Goal: Communication & Community: Answer question/provide support

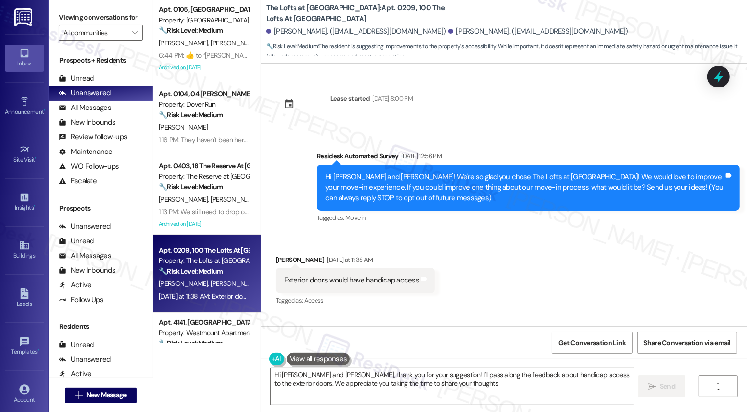
type textarea "Hi Dwight and Linda, thank you for your suggestion! I'll pass along the feedbac…"
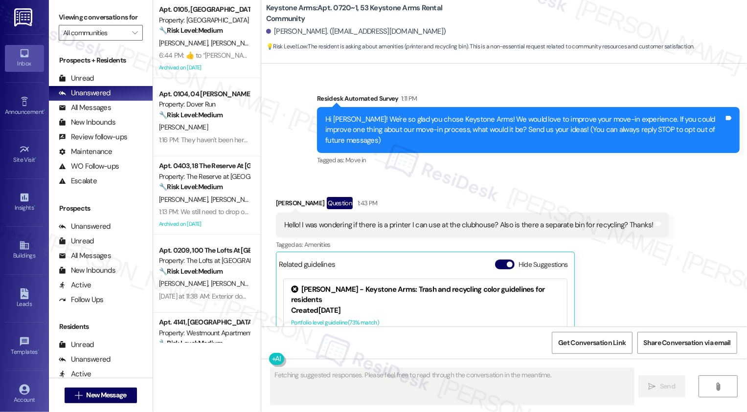
scroll to position [112, 0]
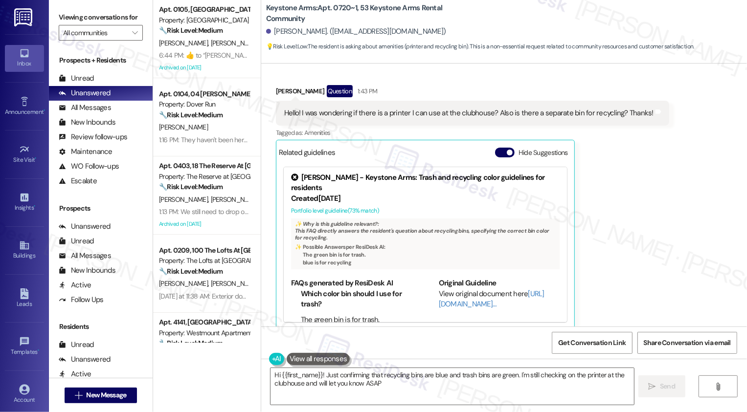
type textarea "Hi {{first_name}}! Just confirming that recycling bins are blue and trash bins …"
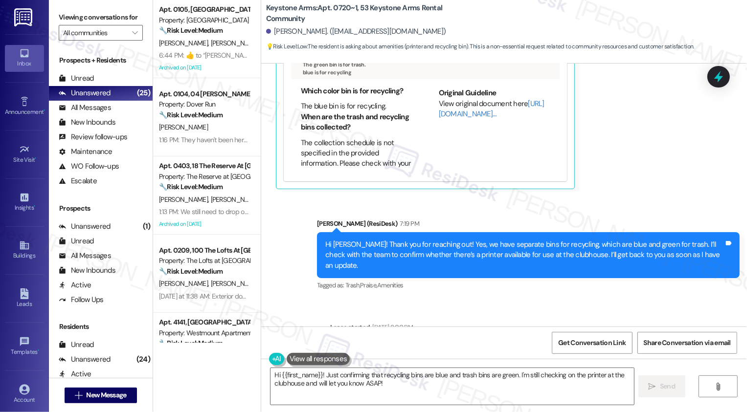
scroll to position [238, 0]
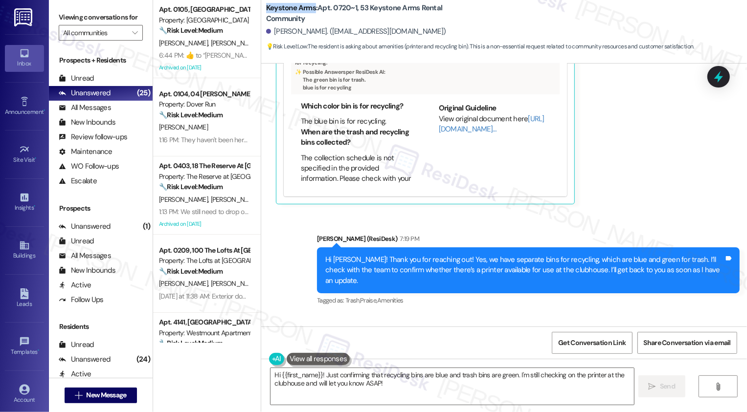
drag, startPoint x: 261, startPoint y: 9, endPoint x: 307, endPoint y: 12, distance: 46.5
click at [307, 12] on b "Keystone Arms: Apt. 0720~1, 53 Keystone Arms Rental Community" at bounding box center [364, 13] width 196 height 21
copy b "Keystone Arms"
